Goal: Complete application form

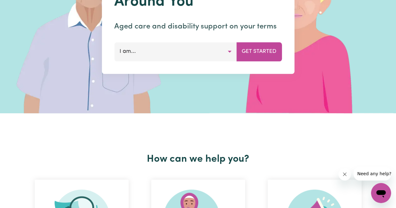
scroll to position [100, 0]
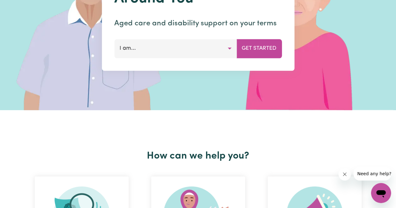
click at [226, 48] on button "I am..." at bounding box center [175, 48] width 123 height 19
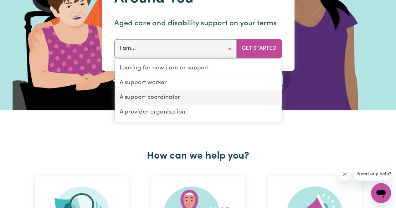
click at [174, 96] on link "A support coordinator" at bounding box center [198, 98] width 167 height 15
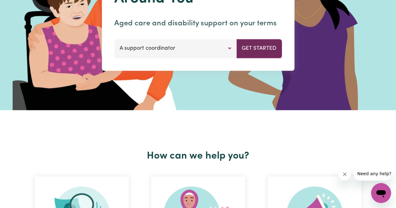
click at [271, 46] on button "Get Started" at bounding box center [259, 48] width 45 height 19
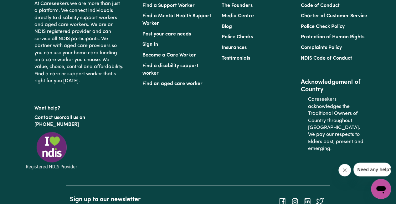
scroll to position [2532, 0]
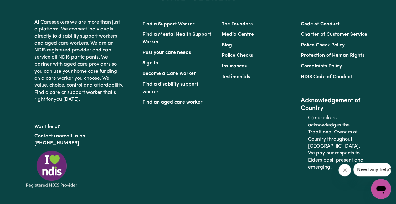
type input "[PERSON_NAME]"
type input "THIRU"
type input "[EMAIL_ADDRESS][DOMAIN_NAME]"
type input "0410025117"
type input "MANGERTON"
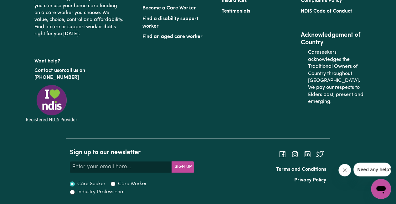
scroll to position [2651, 0]
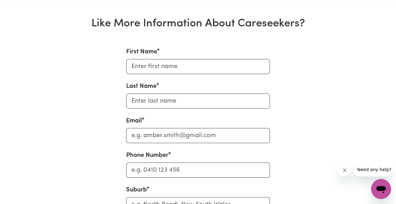
scroll to position [2217, 0]
